Goal: Information Seeking & Learning: Compare options

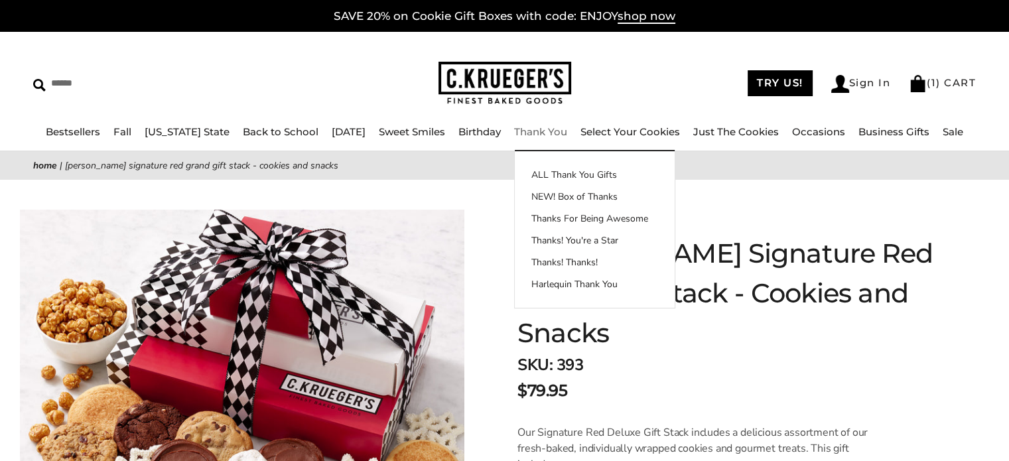
click at [523, 133] on link "Thank You" at bounding box center [540, 131] width 53 height 13
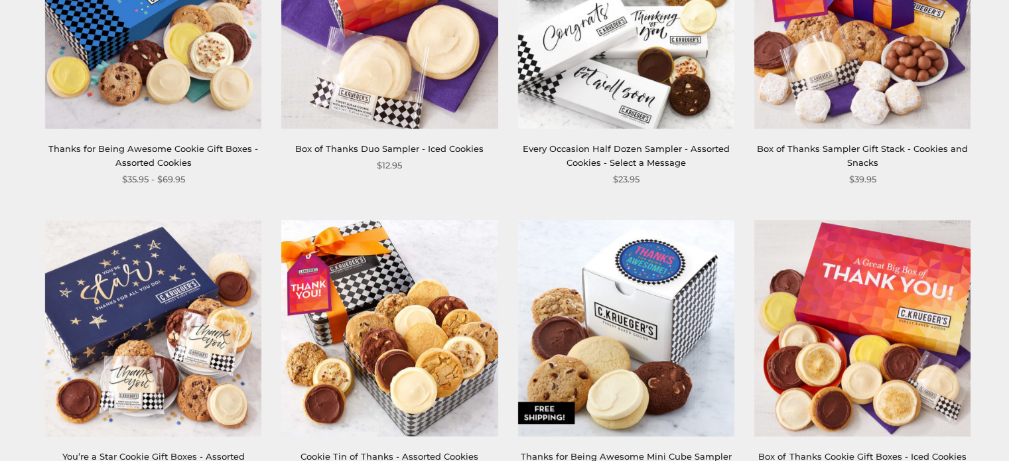
scroll to position [827, 0]
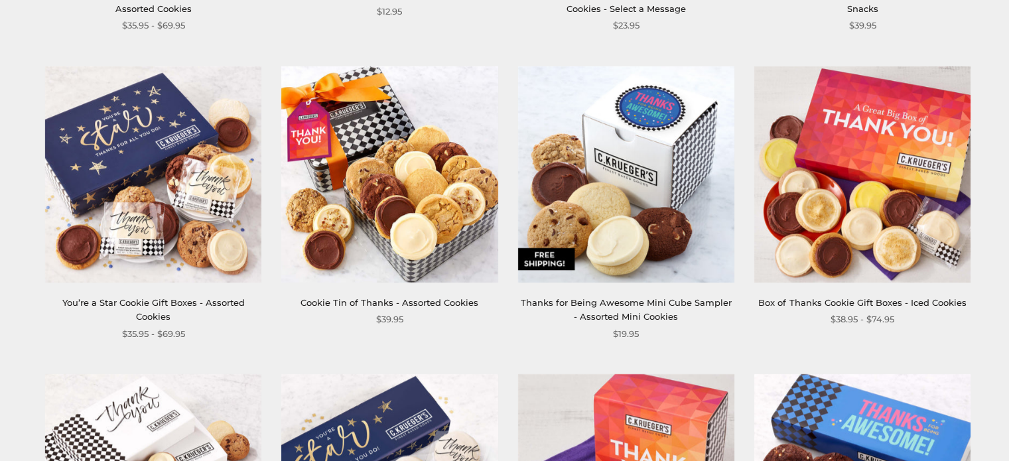
click at [137, 307] on link "You’re a Star Cookie Gift Boxes - Assorted Cookies" at bounding box center [153, 309] width 182 height 25
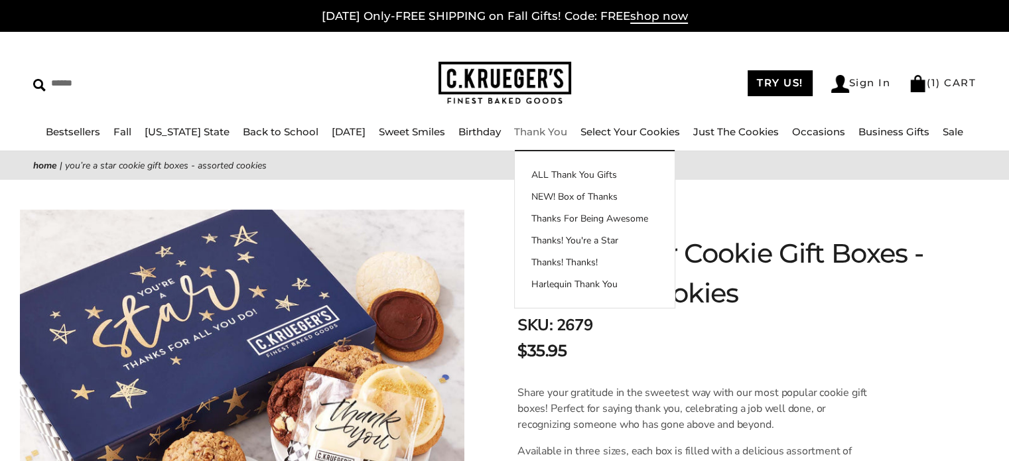
click at [531, 133] on link "Thank You" at bounding box center [540, 131] width 53 height 13
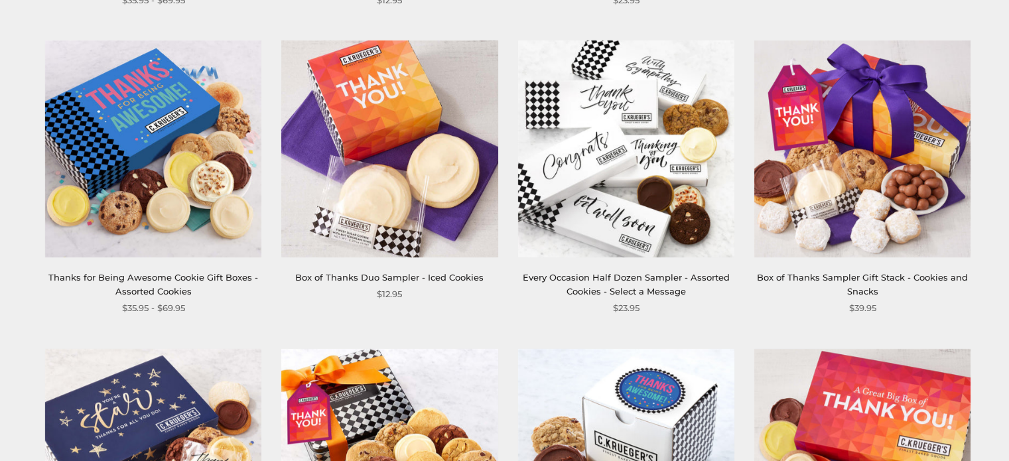
scroll to position [535, 0]
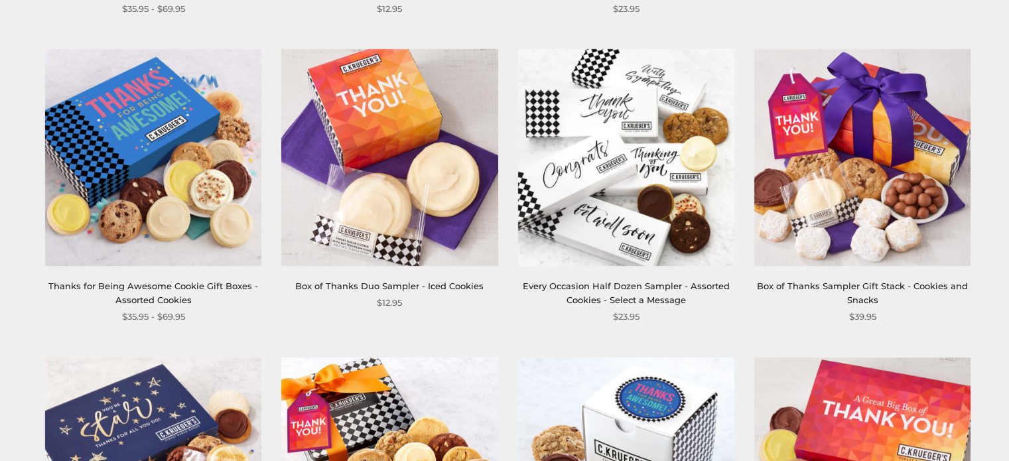
click at [127, 289] on link "Thanks for Being Awesome Cookie Gift Boxes - Assorted Cookies" at bounding box center [153, 293] width 210 height 25
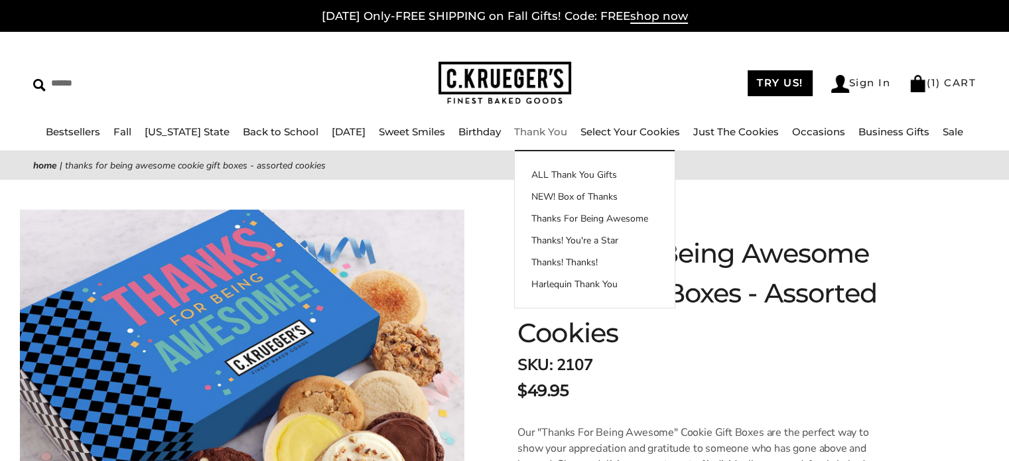
click at [530, 130] on link "Thank You" at bounding box center [540, 131] width 53 height 13
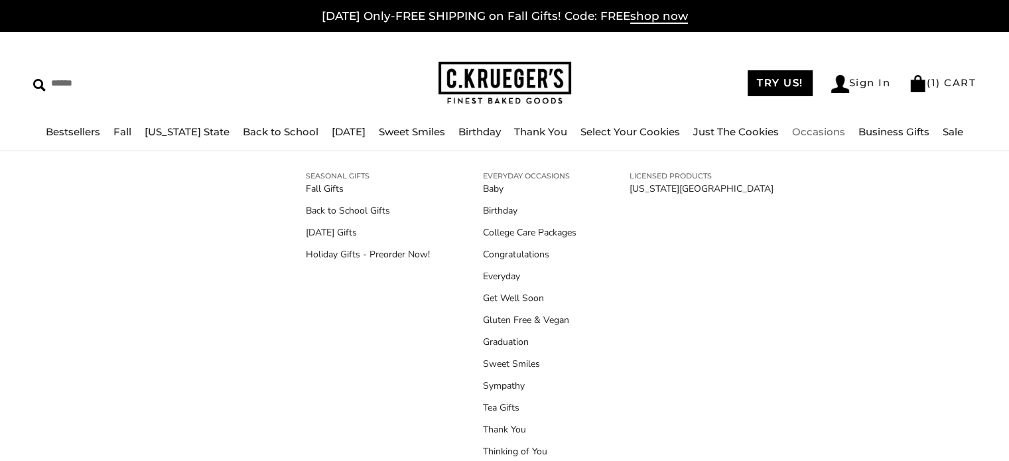
click at [799, 133] on link "Occasions" at bounding box center [818, 131] width 53 height 13
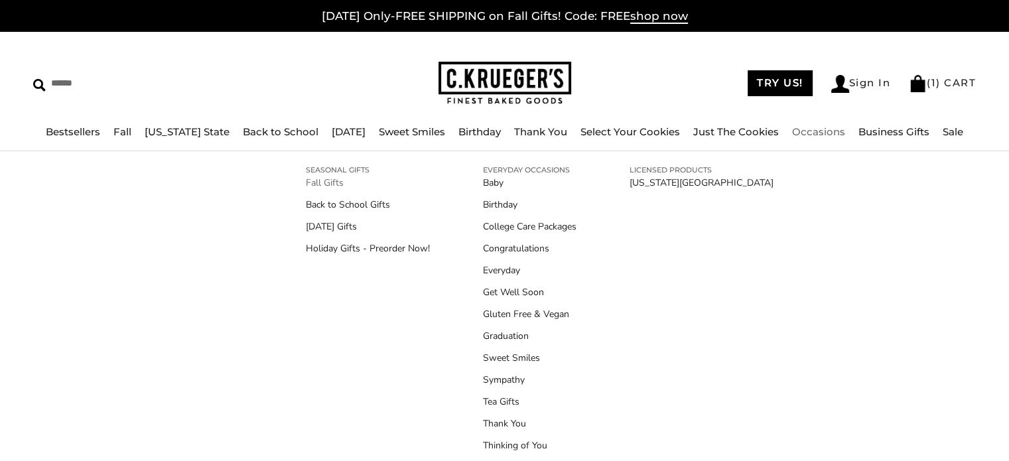
click at [324, 180] on link "Fall Gifts" at bounding box center [368, 183] width 124 height 14
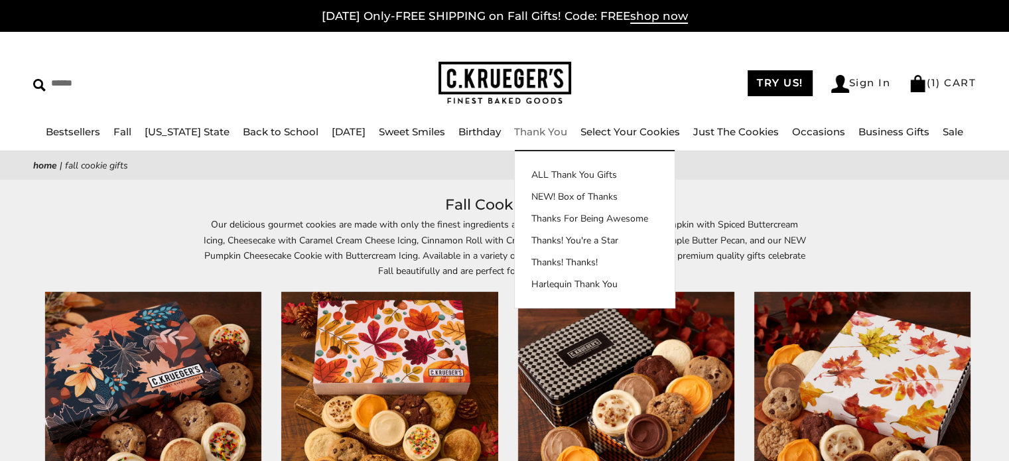
click at [539, 133] on link "Thank You" at bounding box center [540, 131] width 53 height 13
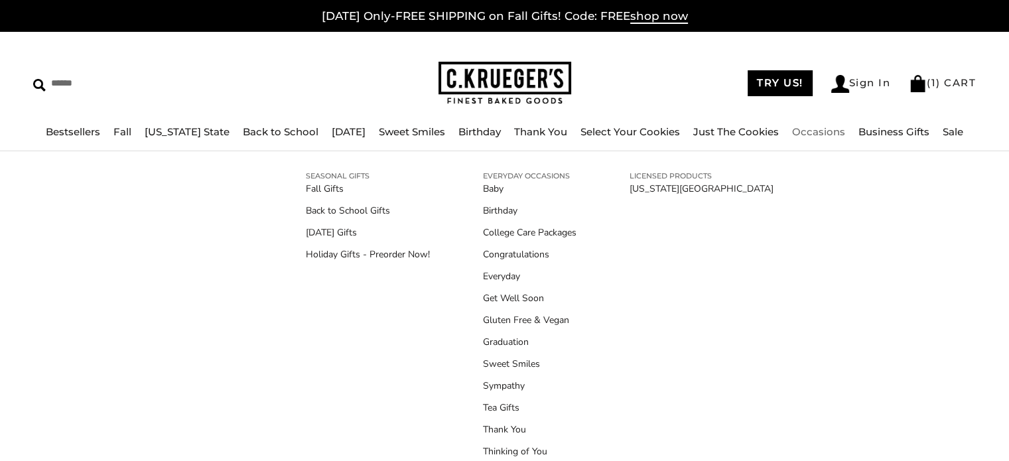
click at [803, 127] on link "Occasions" at bounding box center [818, 131] width 53 height 13
click at [340, 259] on link "Holiday Gifts - Preorder Now!" at bounding box center [368, 254] width 124 height 14
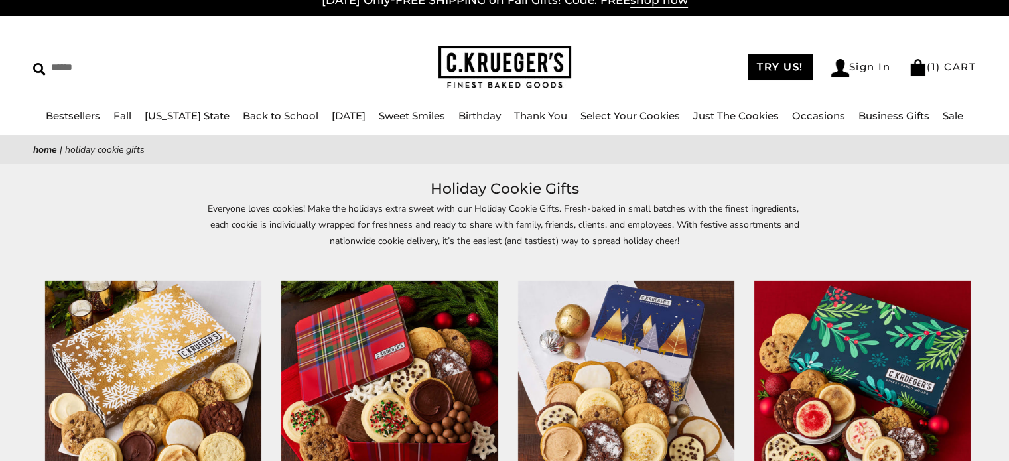
scroll to position [15, 0]
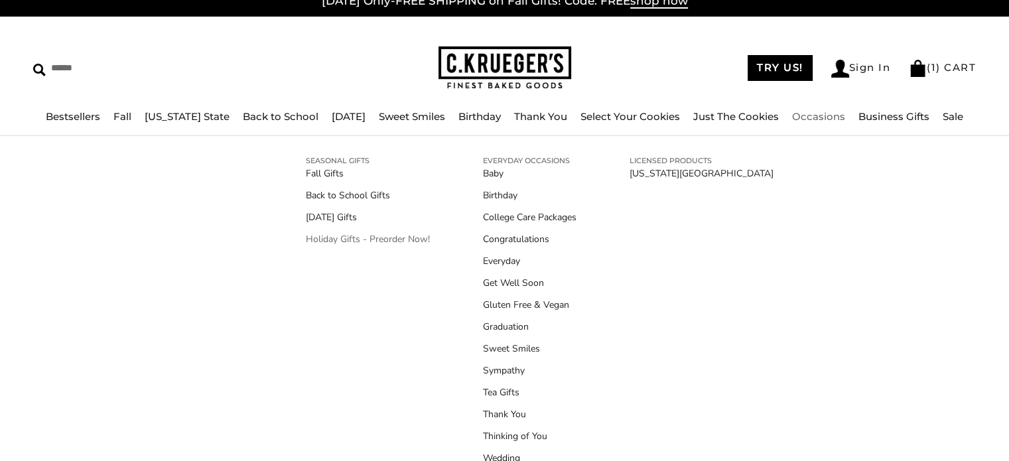
click at [374, 238] on link "Holiday Gifts - Preorder Now!" at bounding box center [368, 239] width 124 height 14
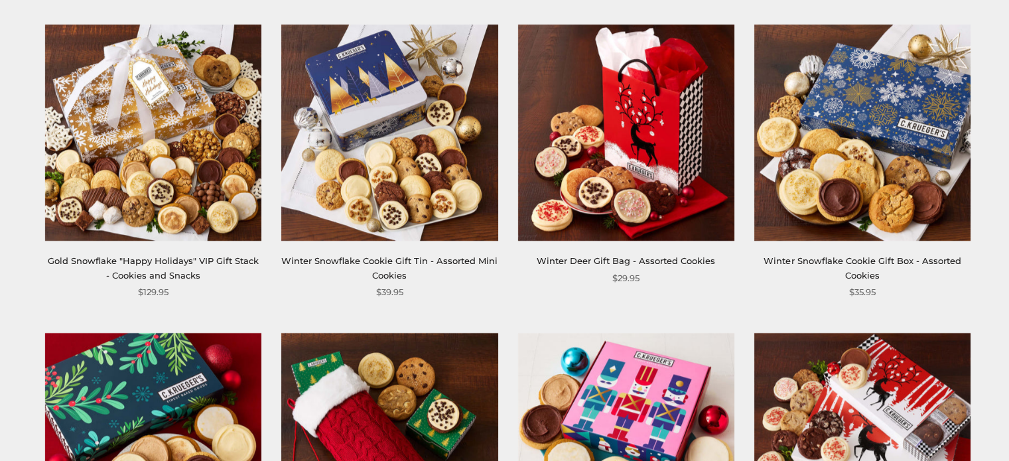
scroll to position [1199, 0]
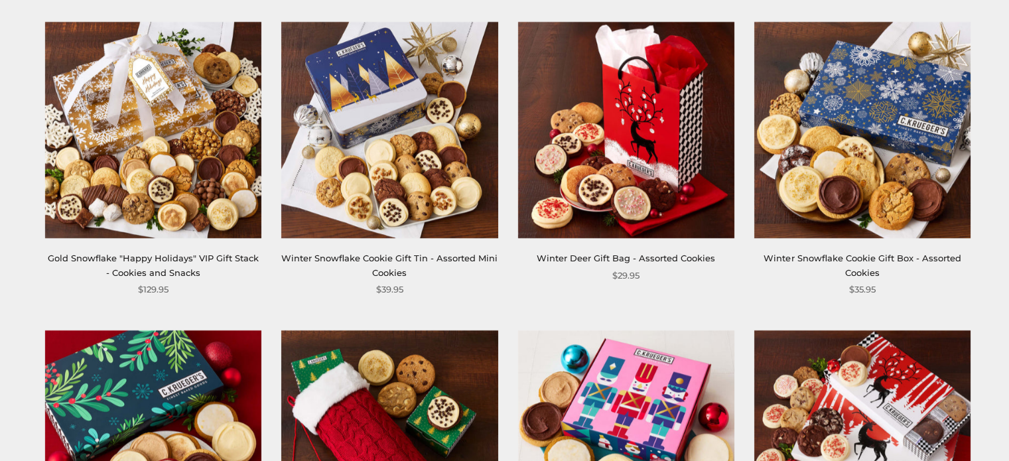
click at [859, 255] on link "Winter Snowflake Cookie Gift Box - Assorted Cookies" at bounding box center [862, 265] width 197 height 25
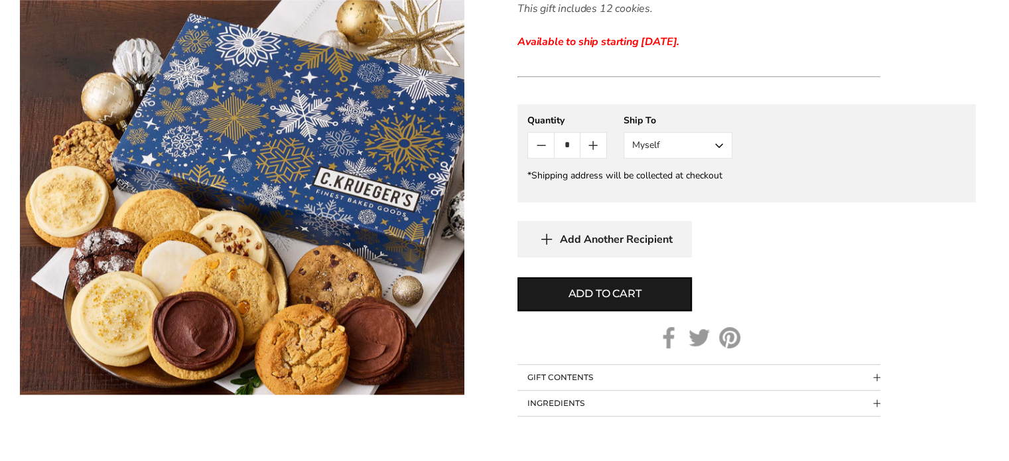
scroll to position [743, 0]
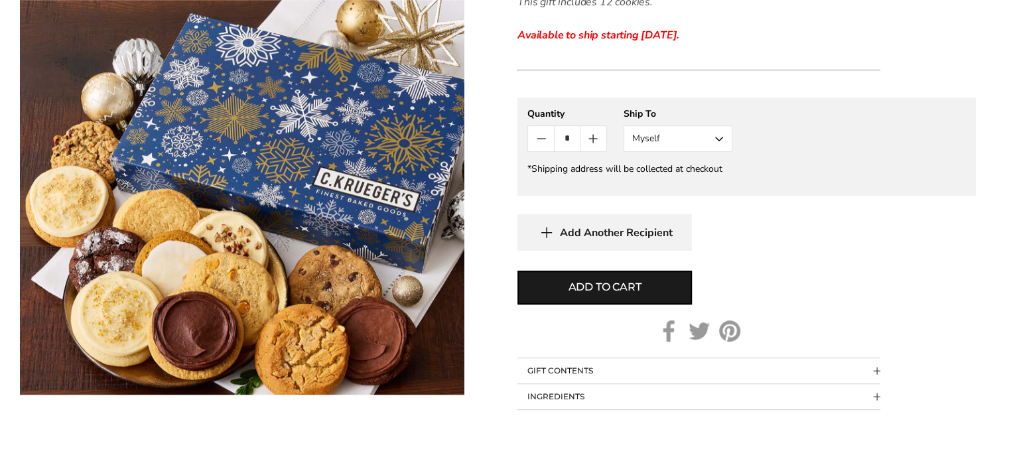
click at [876, 371] on span "Collapsible block button" at bounding box center [876, 370] width 7 height 7
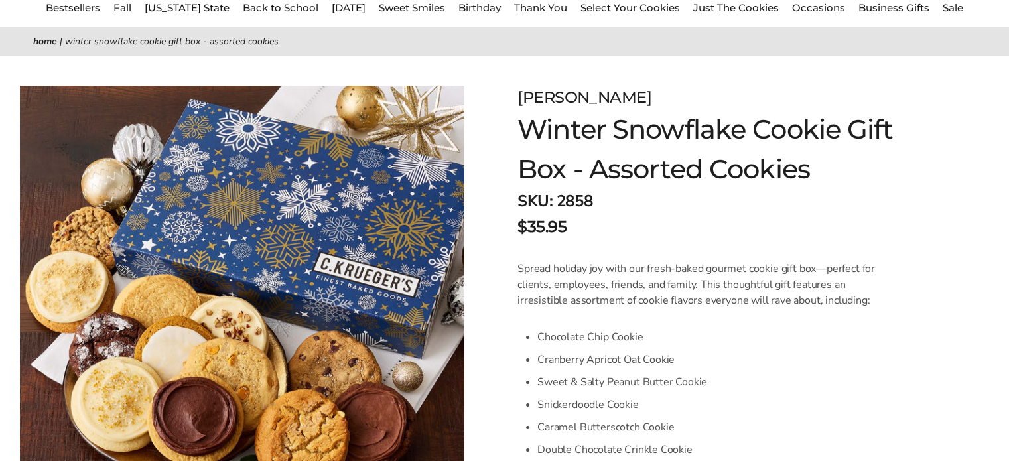
scroll to position [123, 0]
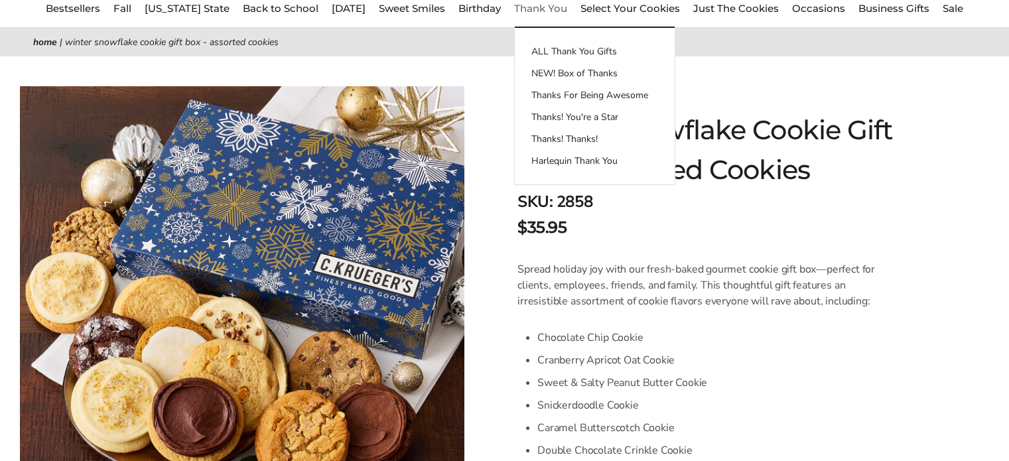
click at [548, 10] on link "Thank You" at bounding box center [540, 8] width 53 height 13
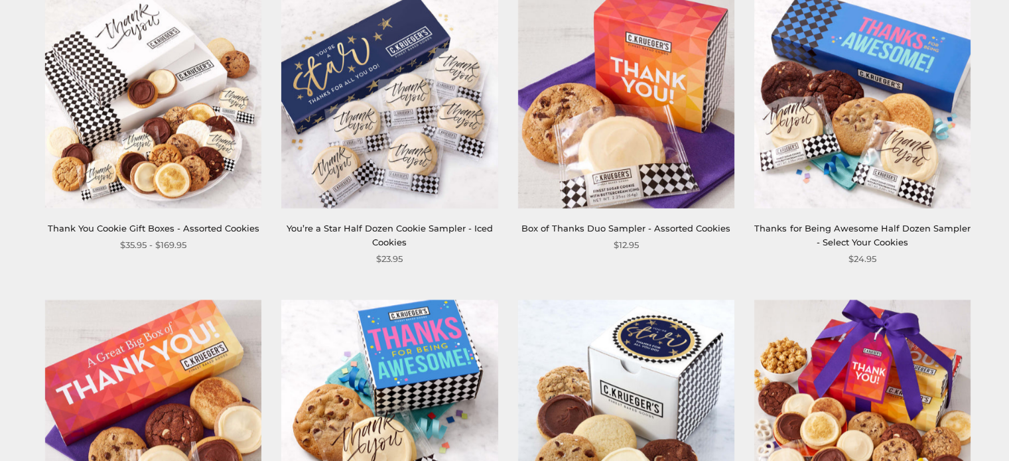
scroll to position [1087, 0]
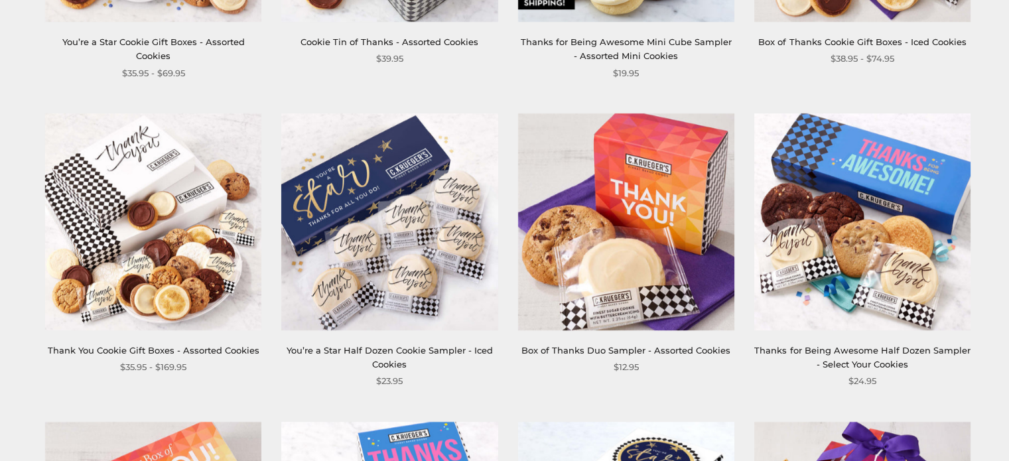
click at [342, 348] on link "You’re a Star Half Dozen Cookie Sampler - Iced Cookies" at bounding box center [390, 357] width 206 height 25
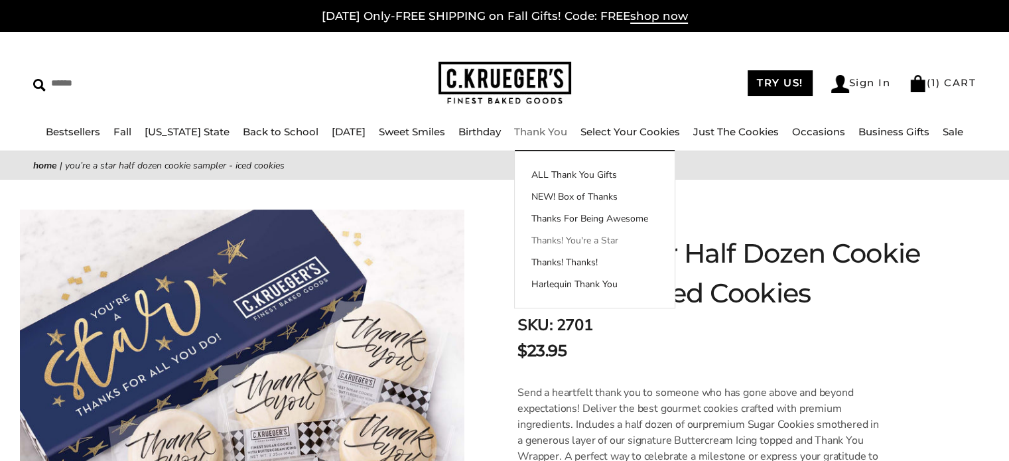
click at [553, 243] on link "Thanks! You're a Star" at bounding box center [595, 241] width 160 height 14
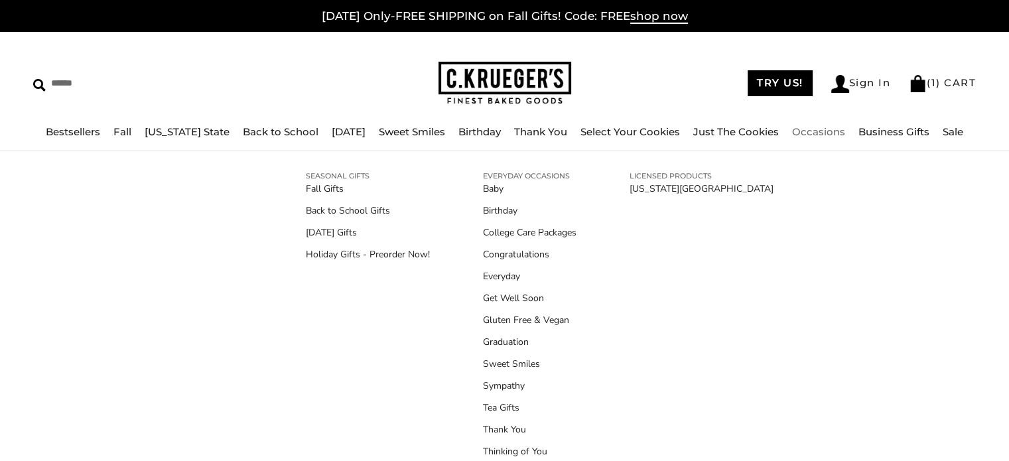
click at [803, 127] on link "Occasions" at bounding box center [818, 131] width 53 height 13
click at [356, 257] on link "Holiday Gifts - Preorder Now!" at bounding box center [368, 254] width 124 height 14
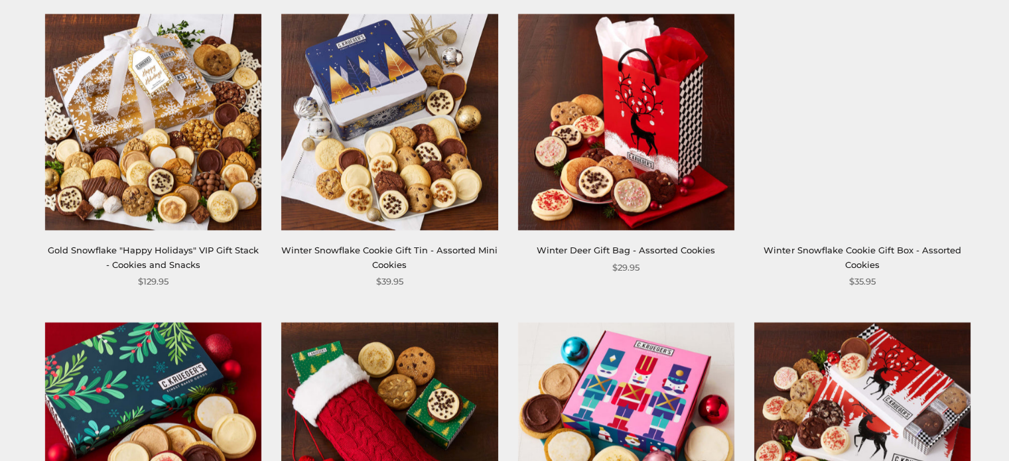
scroll to position [1207, 0]
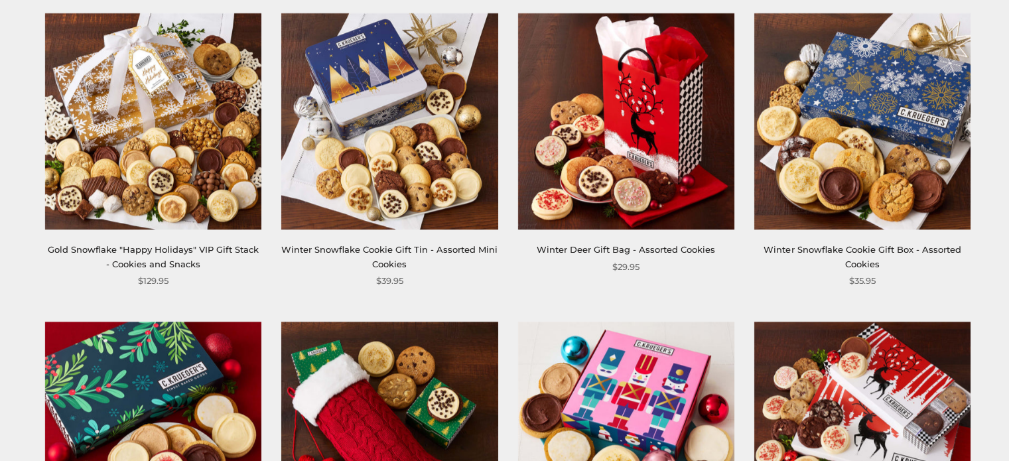
drag, startPoint x: 366, startPoint y: 299, endPoint x: 801, endPoint y: 248, distance: 438.1
click at [801, 248] on link "Winter Snowflake Cookie Gift Box - Assorted Cookies" at bounding box center [862, 256] width 197 height 25
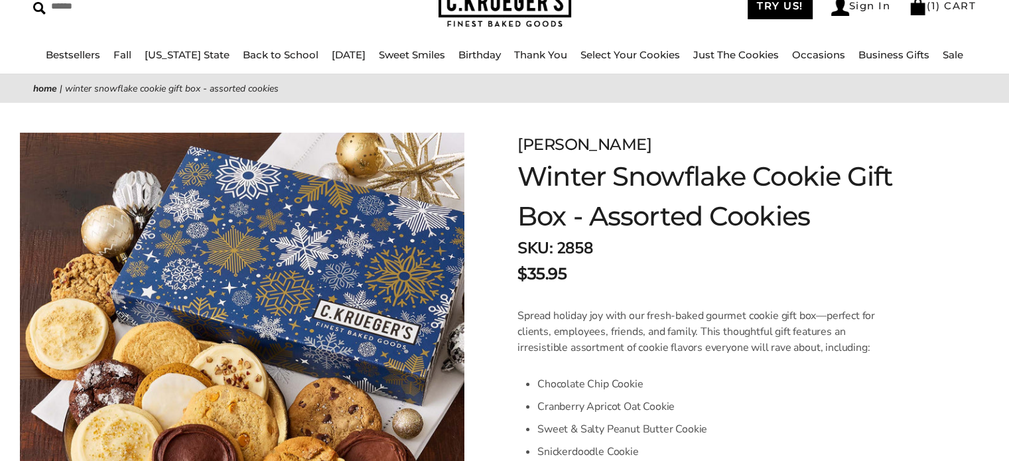
scroll to position [77, 0]
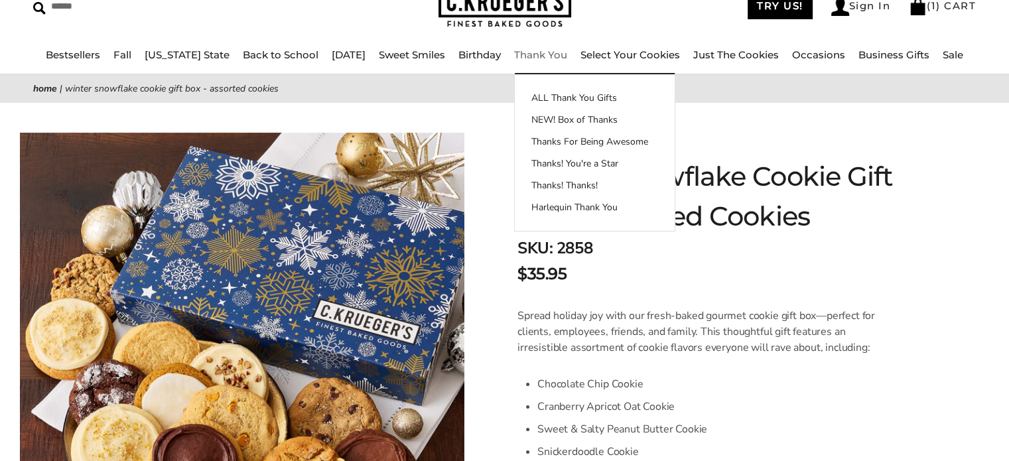
click at [551, 51] on link "Thank You" at bounding box center [540, 54] width 53 height 13
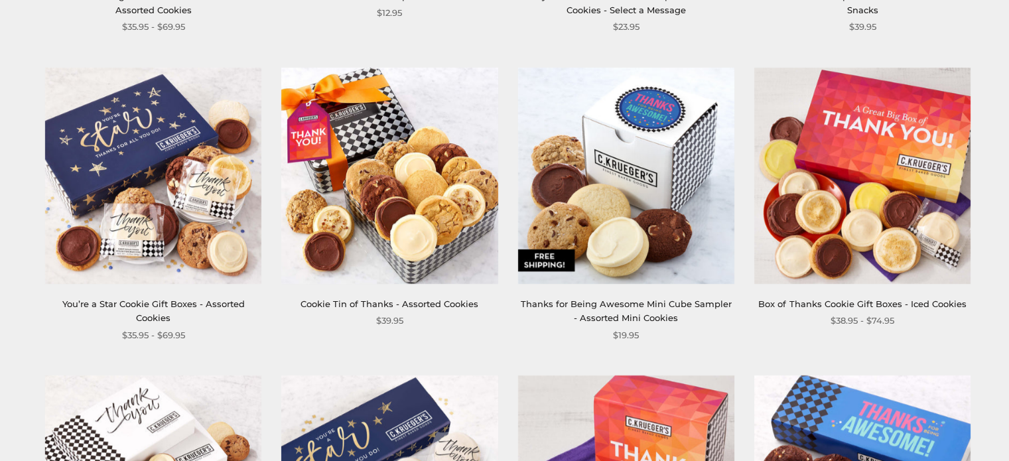
scroll to position [827, 0]
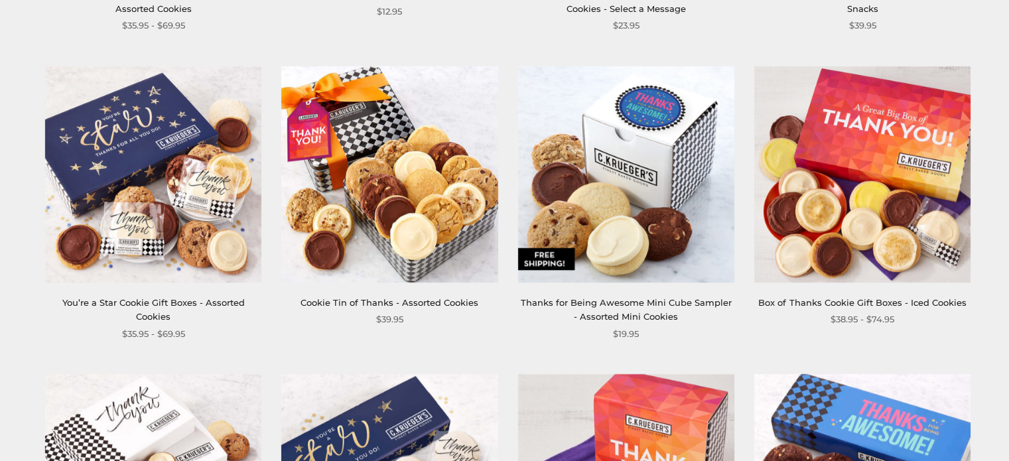
click at [140, 301] on link "You’re a Star Cookie Gift Boxes - Assorted Cookies" at bounding box center [153, 309] width 182 height 25
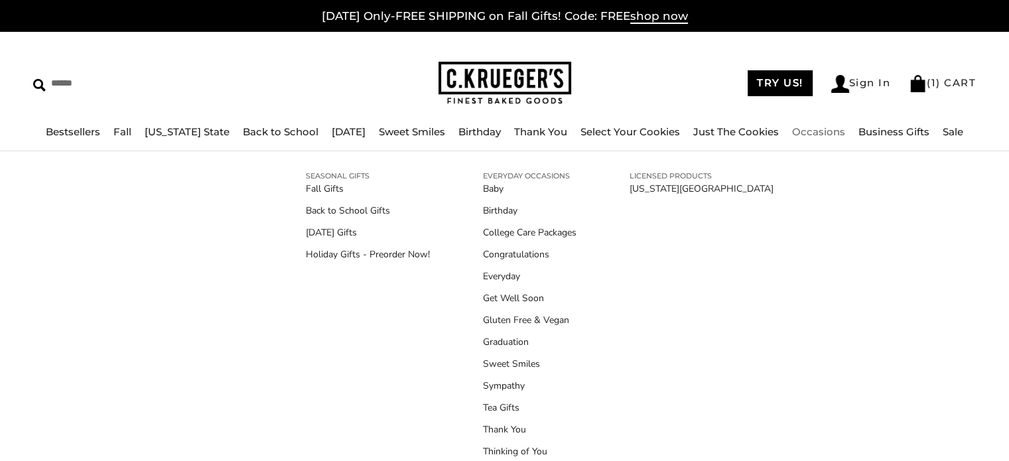
click at [803, 125] on li "Occasions SEASONAL GIFTS Fall Gifts Back to School Gifts [DATE] Gifts Holiday G…" at bounding box center [818, 132] width 53 height 17
click at [397, 254] on link "Holiday Gifts - Preorder Now!" at bounding box center [368, 254] width 124 height 14
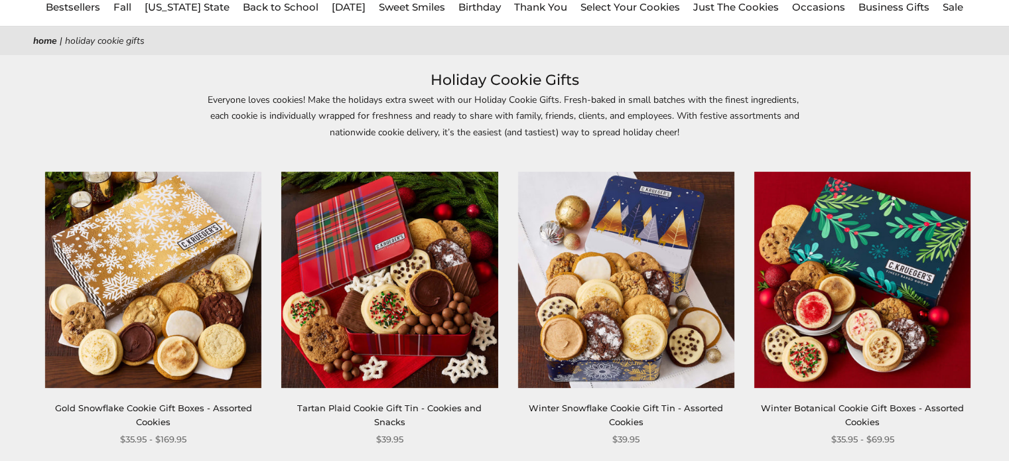
scroll to position [227, 0]
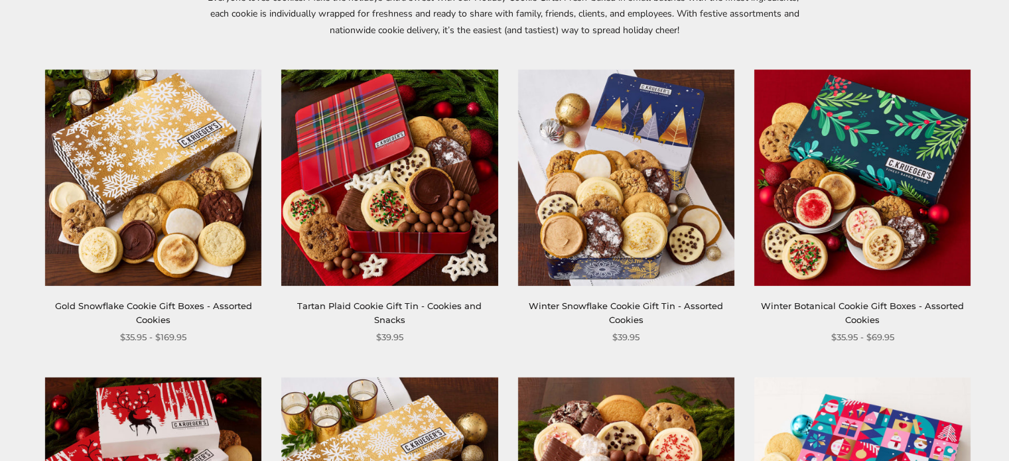
click at [611, 308] on link "Winter Snowflake Cookie Gift Tin - Assorted Cookies" at bounding box center [626, 313] width 194 height 25
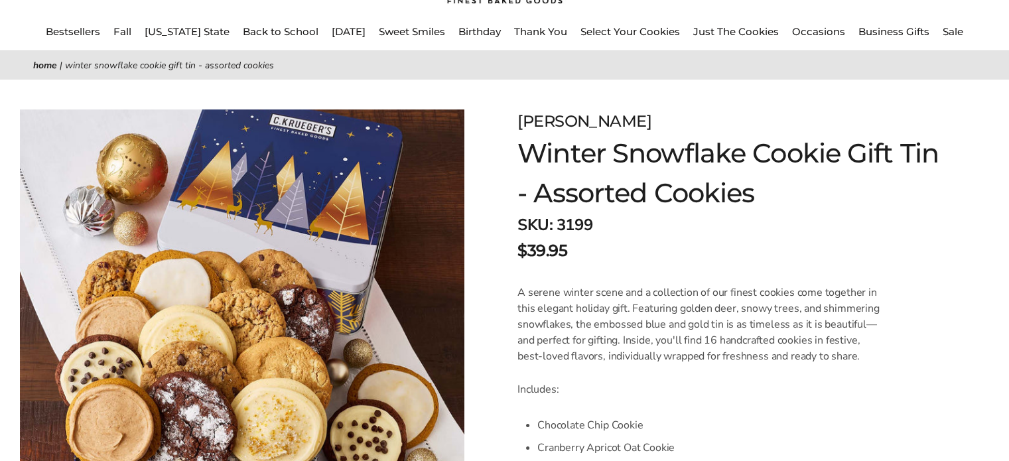
scroll to position [80, 0]
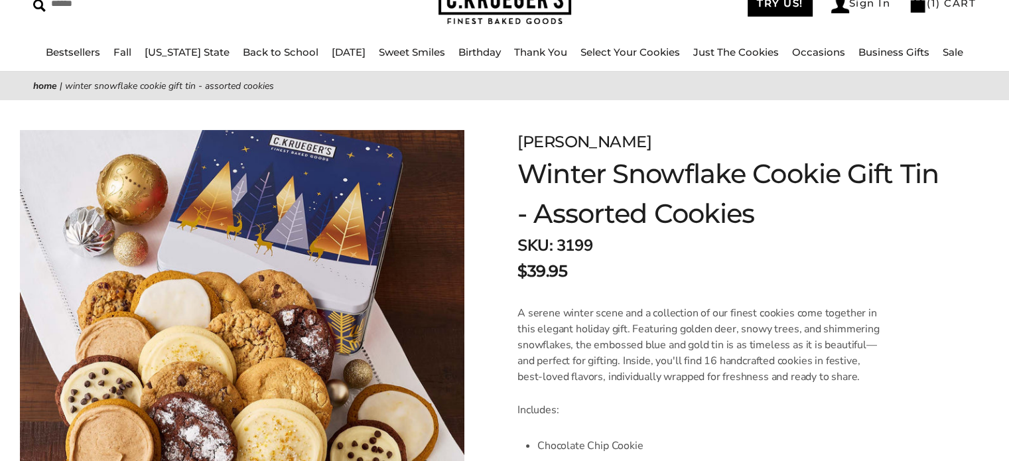
click at [711, 266] on div "$39.95" at bounding box center [728, 271] width 423 height 24
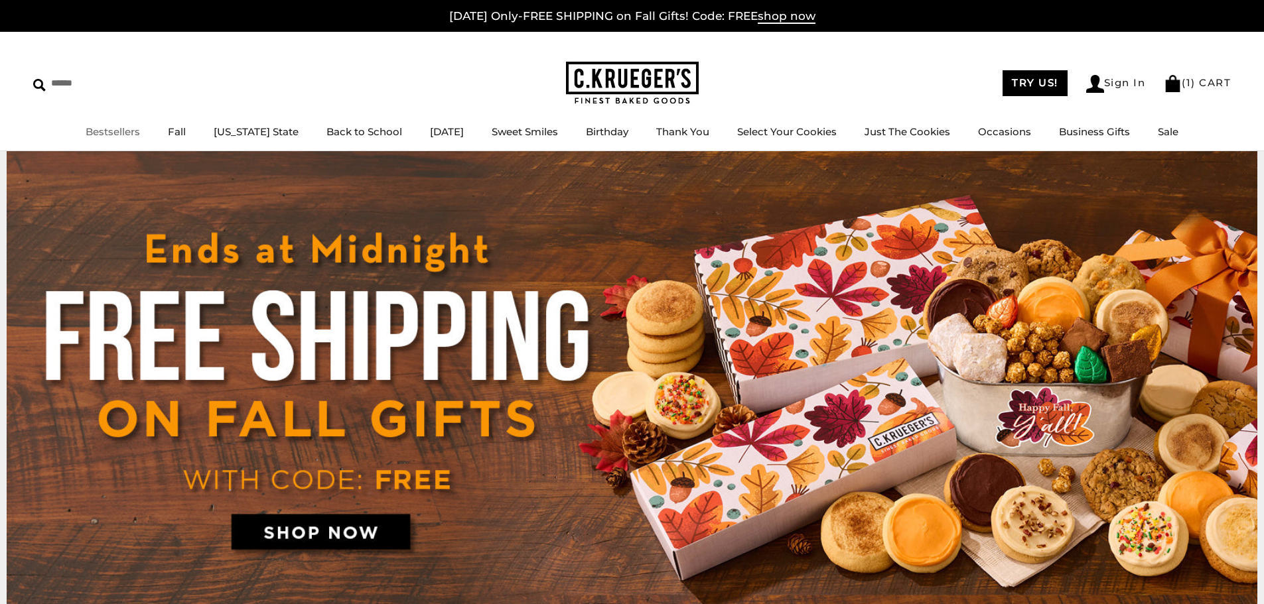
click at [127, 133] on link "Bestsellers" at bounding box center [113, 131] width 54 height 13
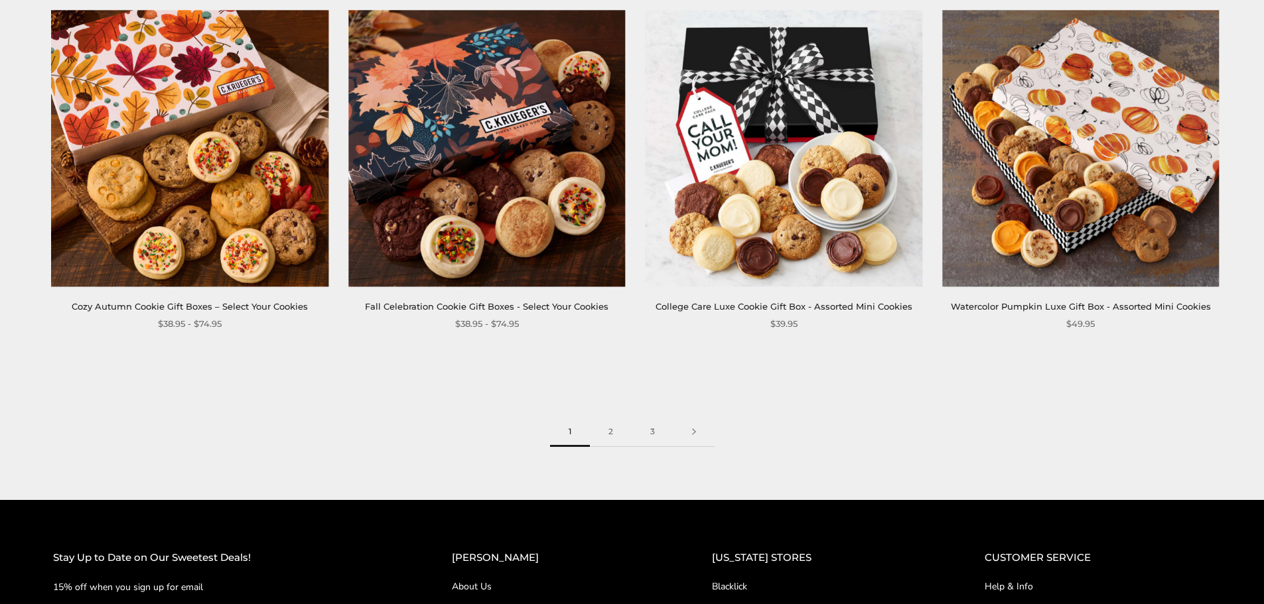
scroll to position [2123, 0]
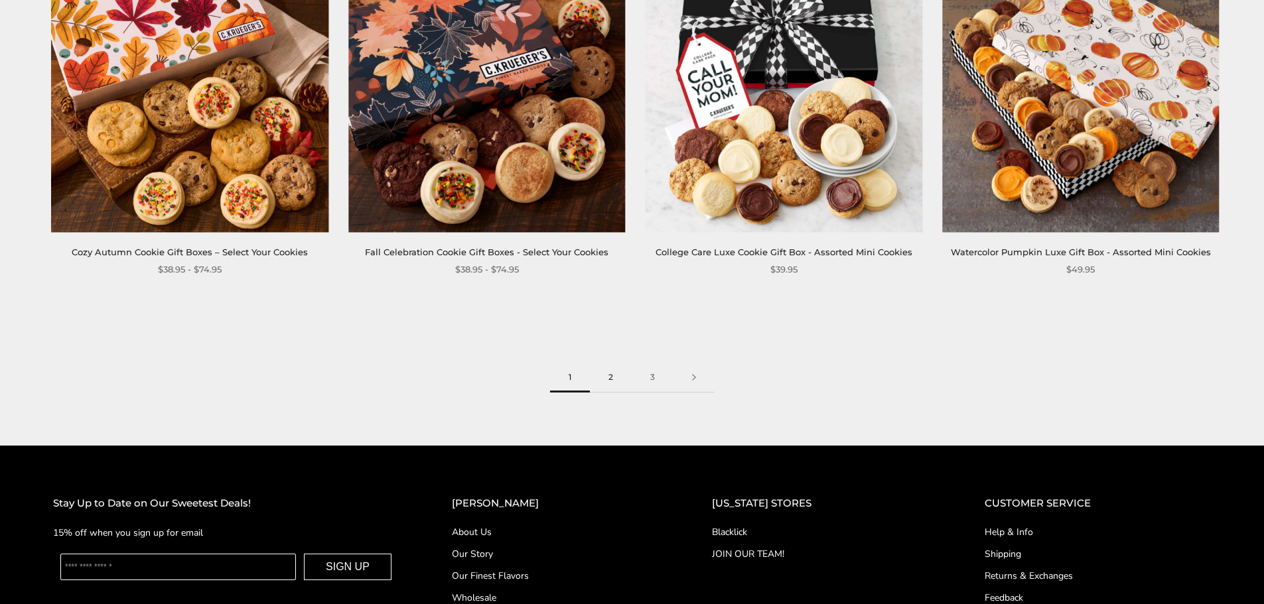
click at [615, 374] on link "2" at bounding box center [611, 378] width 42 height 30
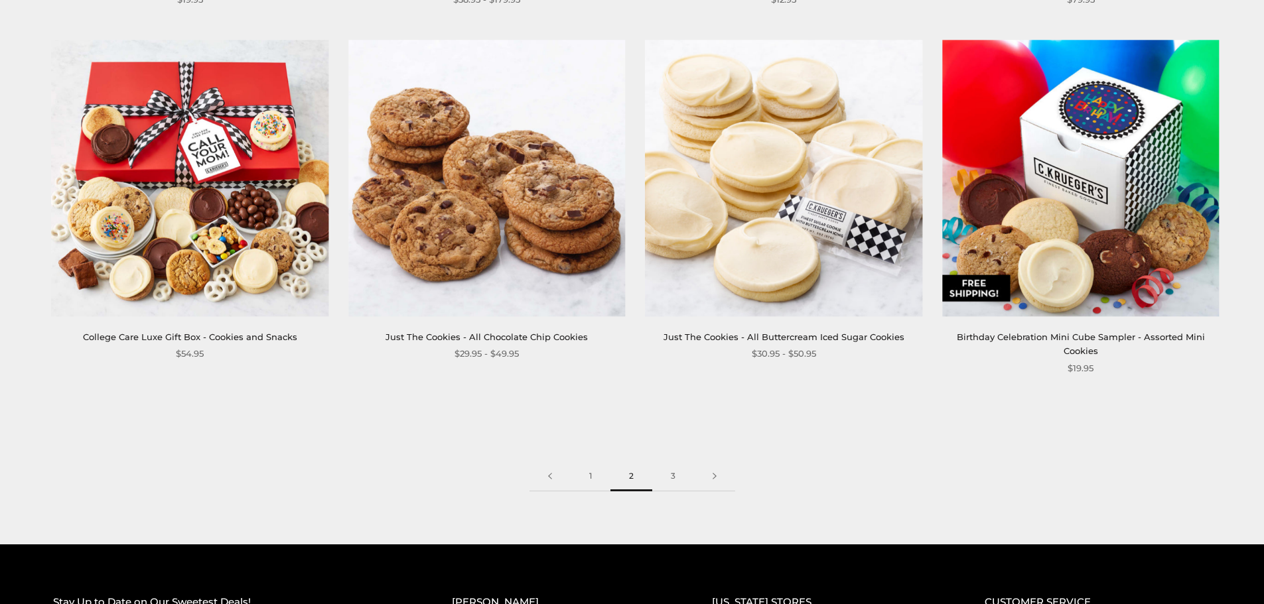
scroll to position [2057, 0]
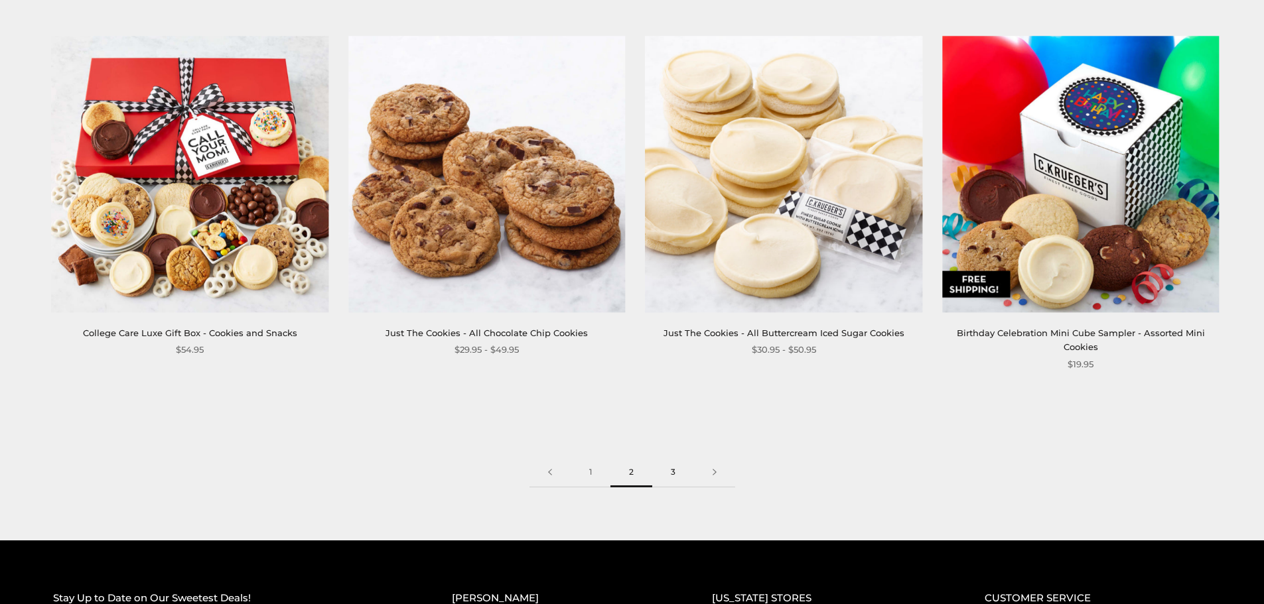
click at [671, 476] on link "3" at bounding box center [673, 473] width 42 height 30
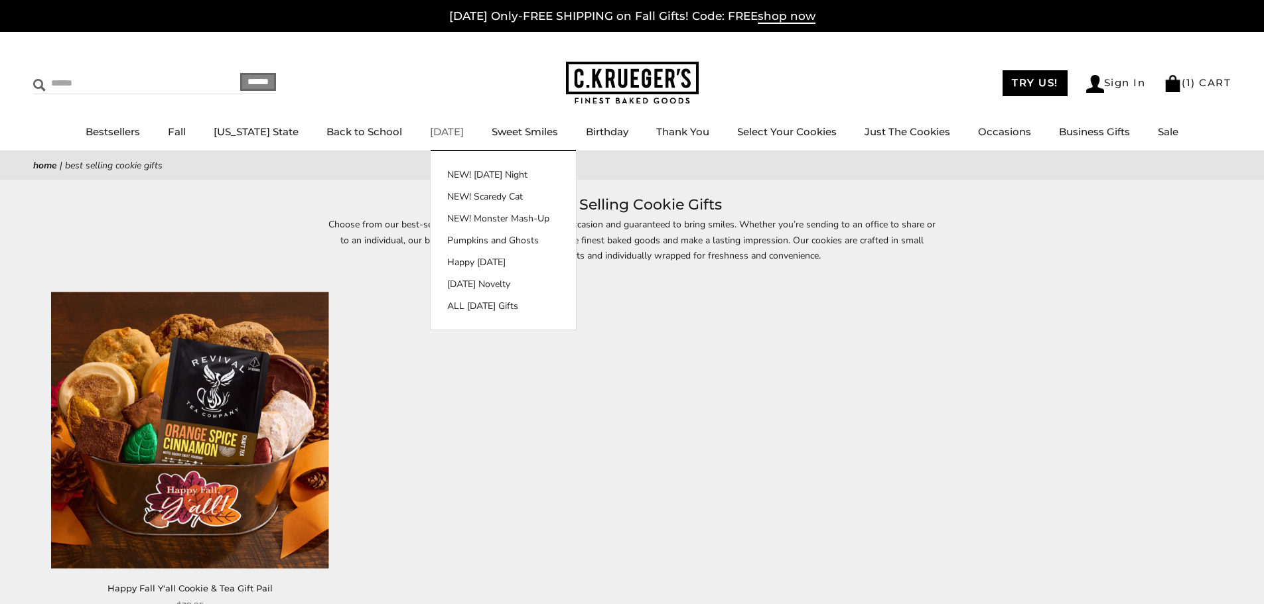
click at [91, 82] on input "Search" at bounding box center [112, 83] width 158 height 21
type input "*****"
click at [240, 73] on input "******" at bounding box center [258, 82] width 36 height 18
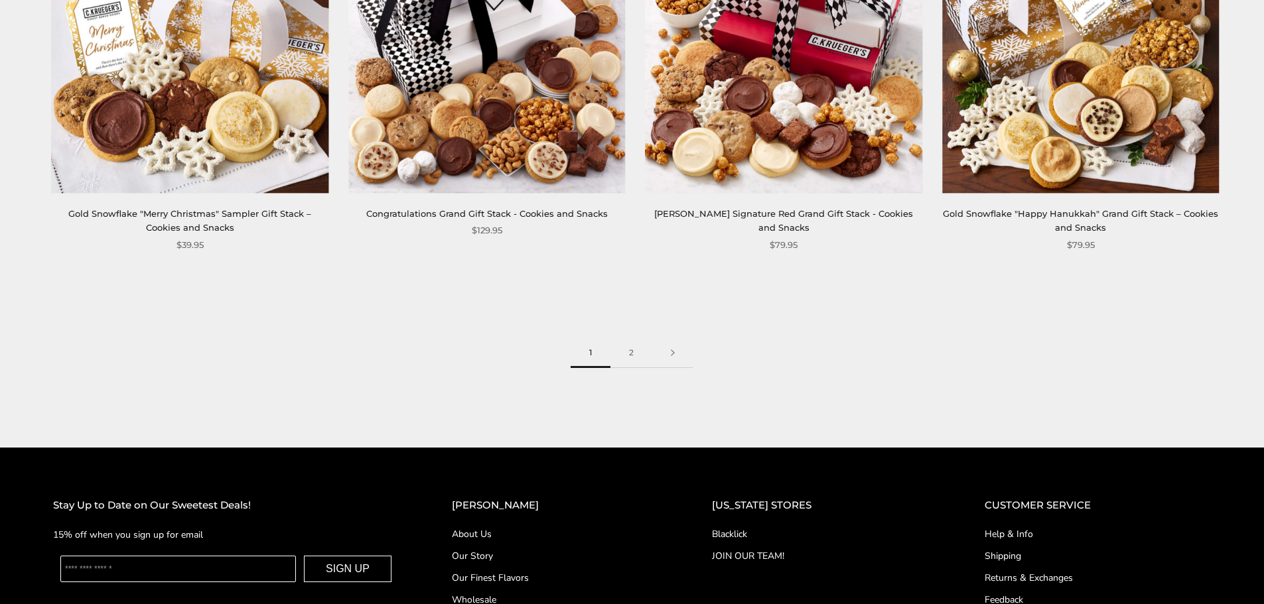
scroll to position [3185, 0]
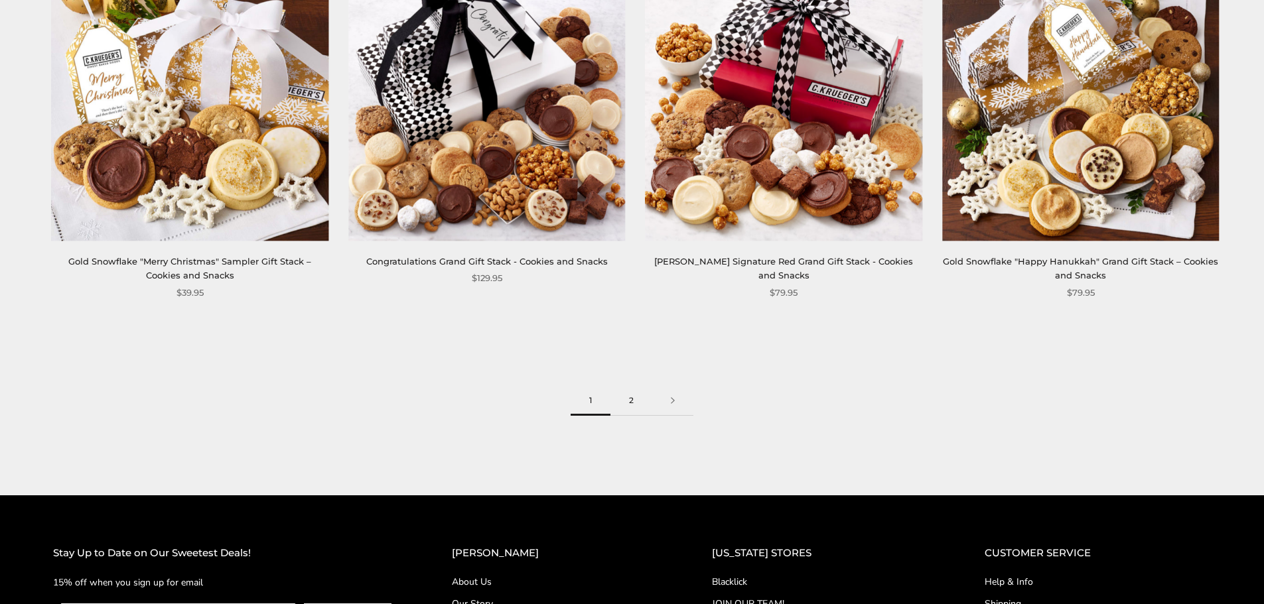
click at [630, 399] on link "2" at bounding box center [631, 401] width 42 height 30
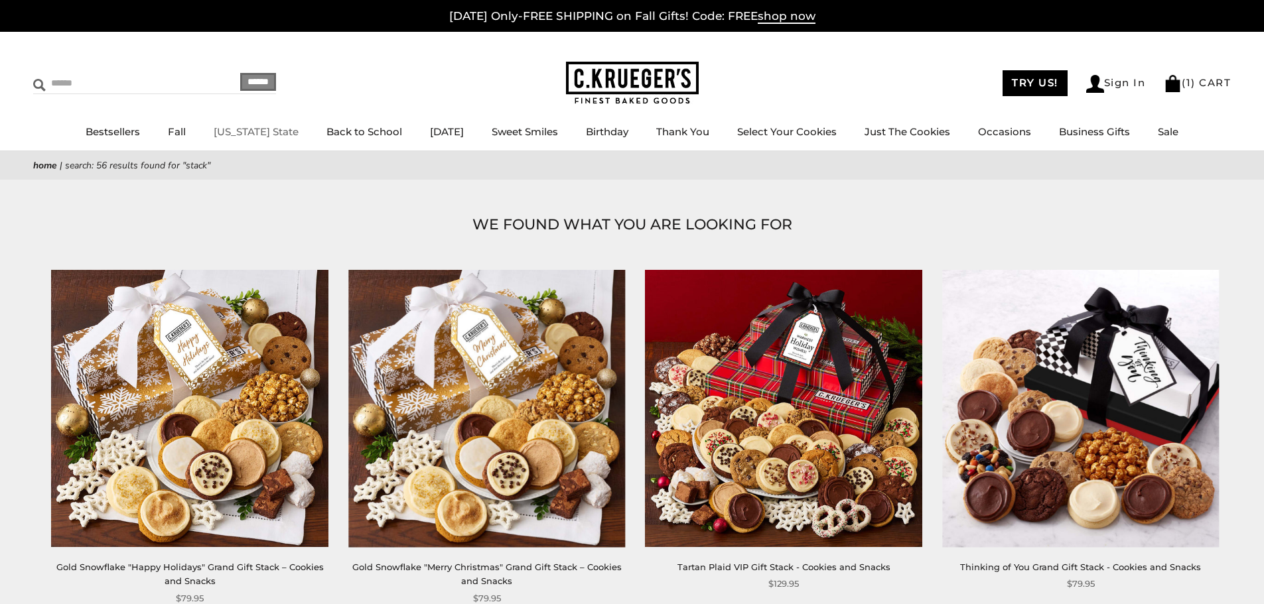
click at [78, 92] on input "Search" at bounding box center [112, 83] width 158 height 21
type input "***"
click at [240, 73] on input "******" at bounding box center [258, 82] width 36 height 18
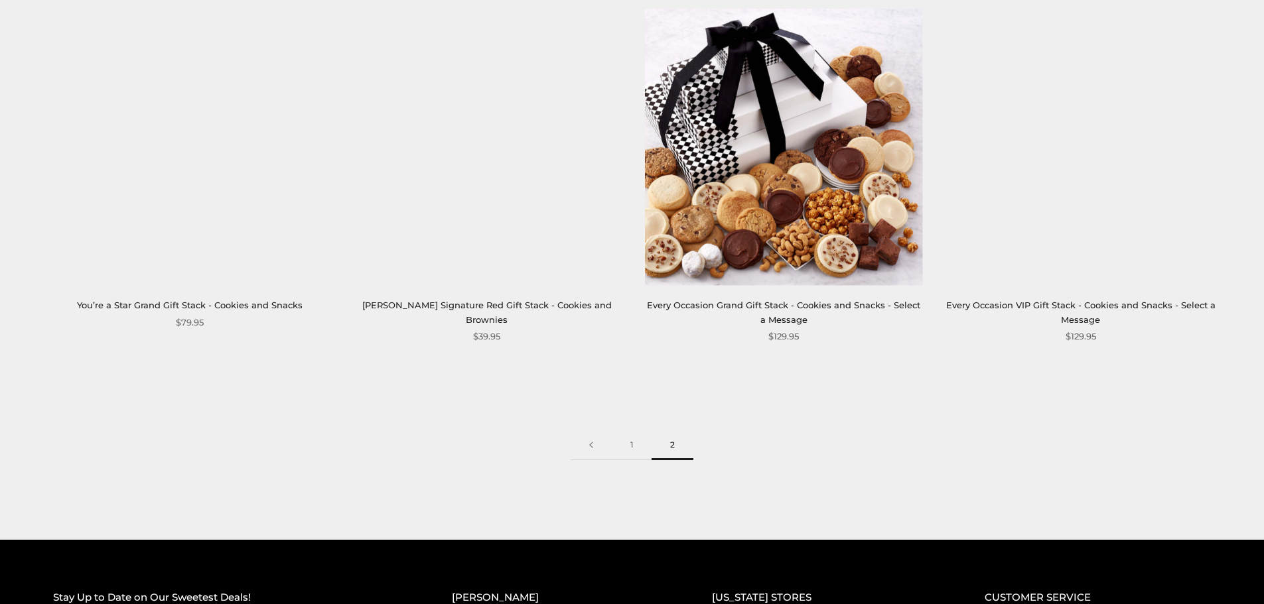
scroll to position [1725, 0]
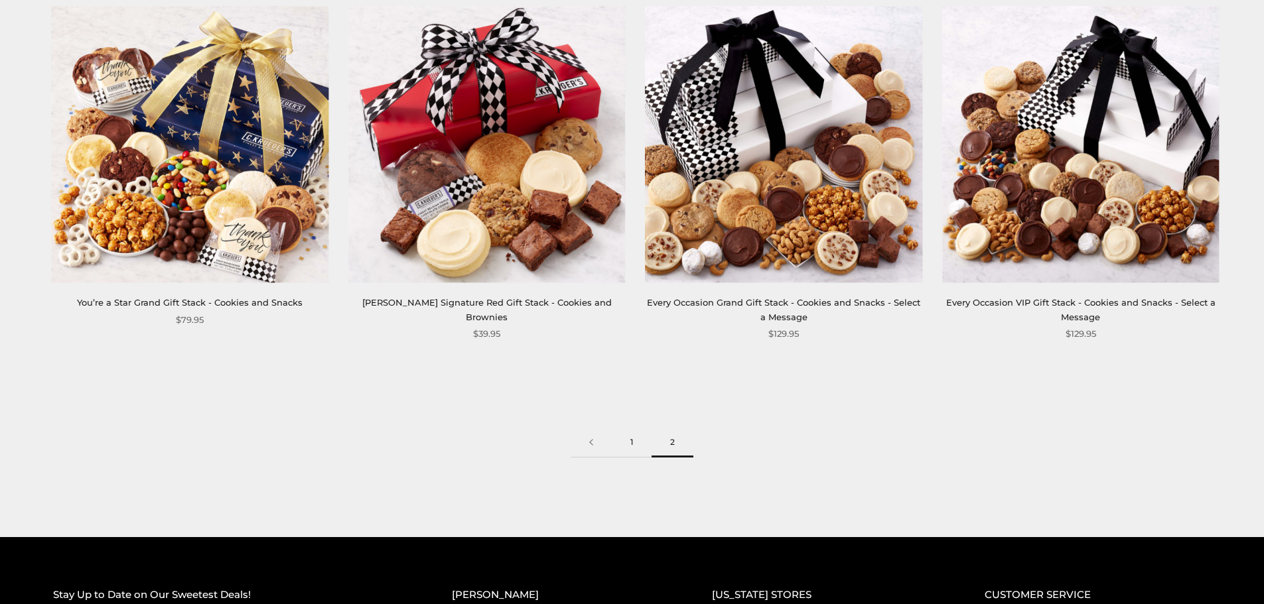
click at [625, 445] on link "1" at bounding box center [632, 443] width 40 height 30
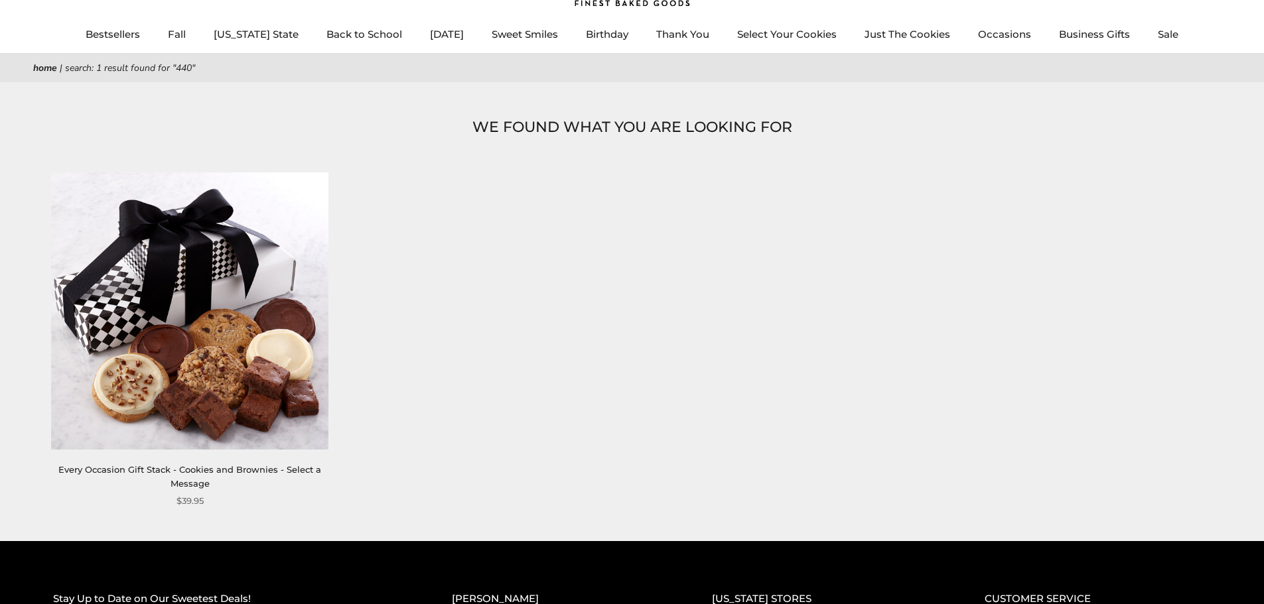
scroll to position [199, 0]
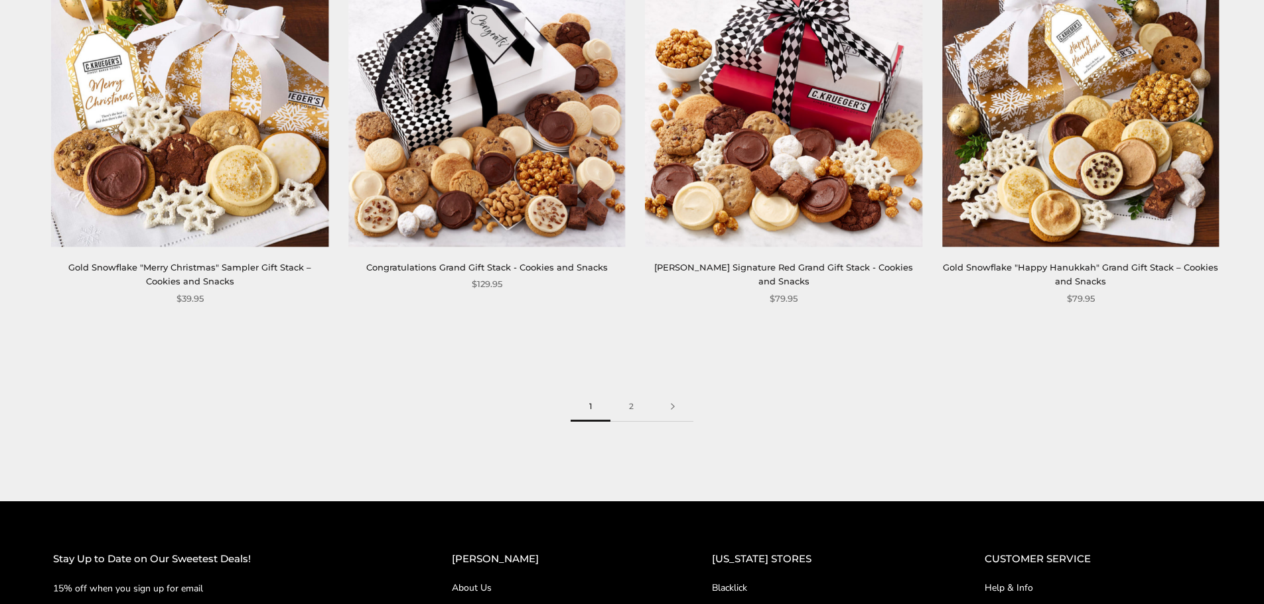
scroll to position [3185, 0]
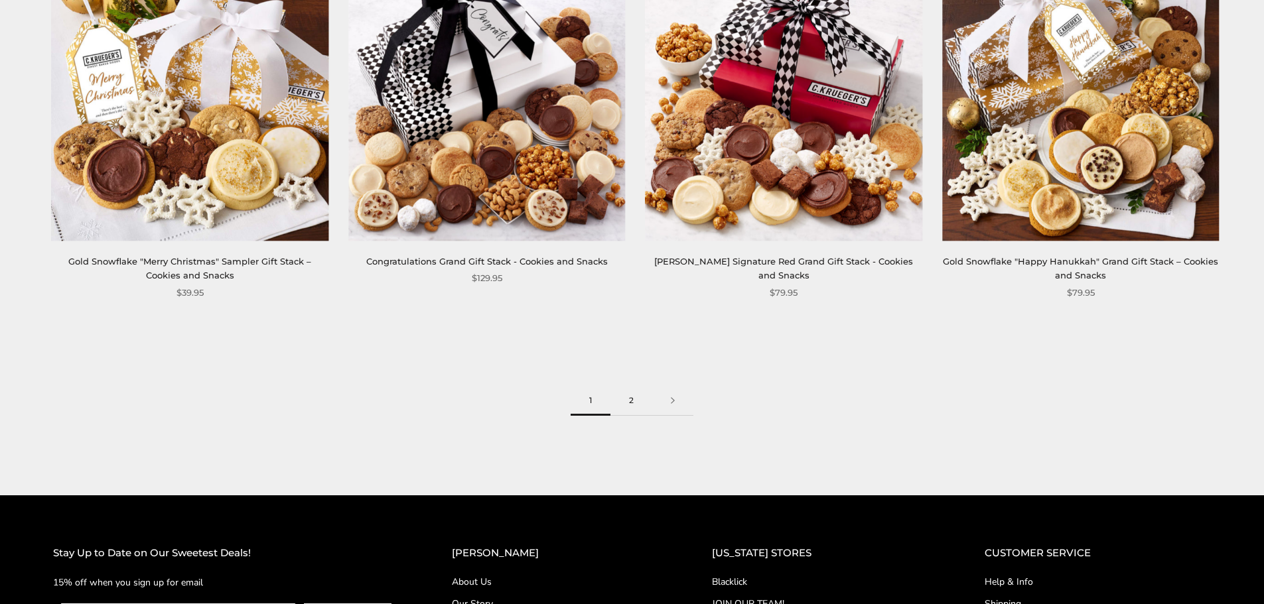
click at [629, 395] on link "2" at bounding box center [631, 401] width 42 height 30
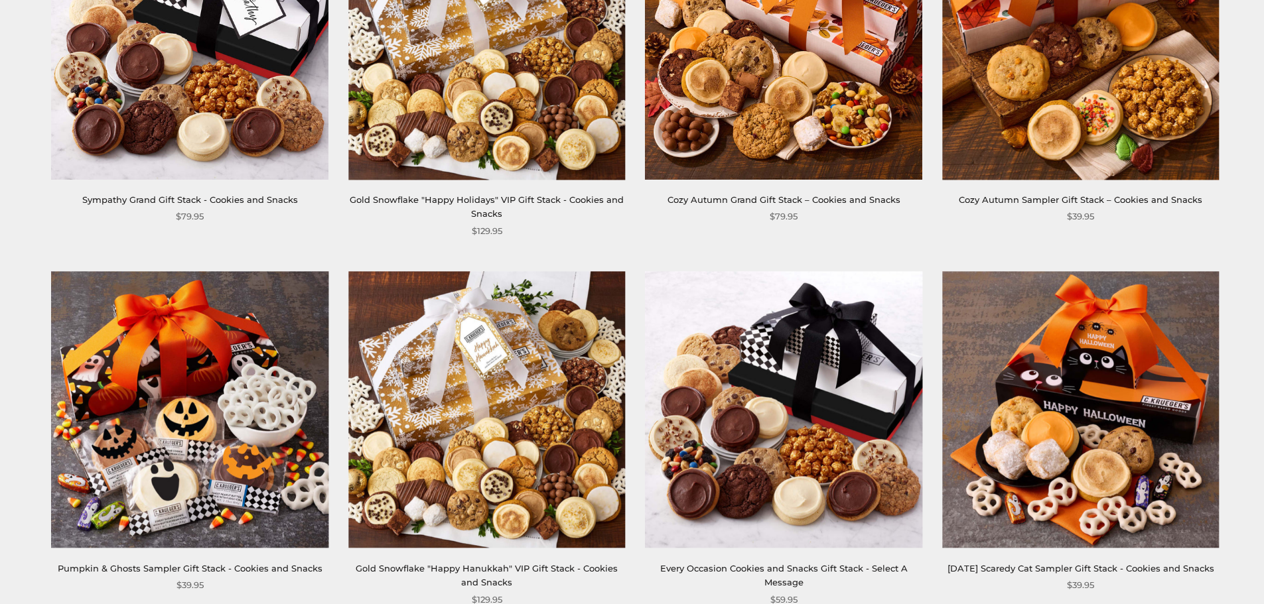
scroll to position [1128, 0]
